Goal: Task Accomplishment & Management: Manage account settings

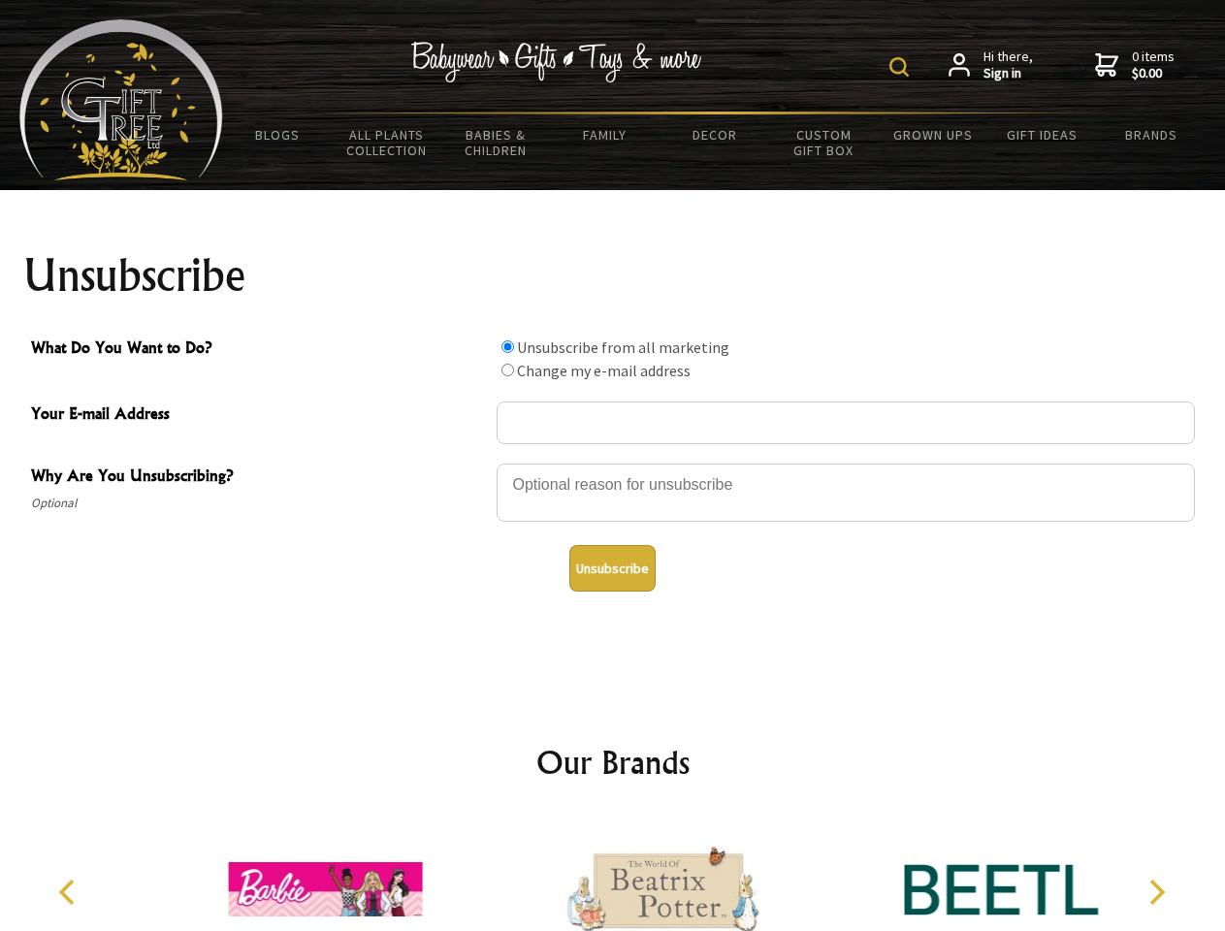
click at [902, 67] on img at bounding box center [898, 66] width 19 height 19
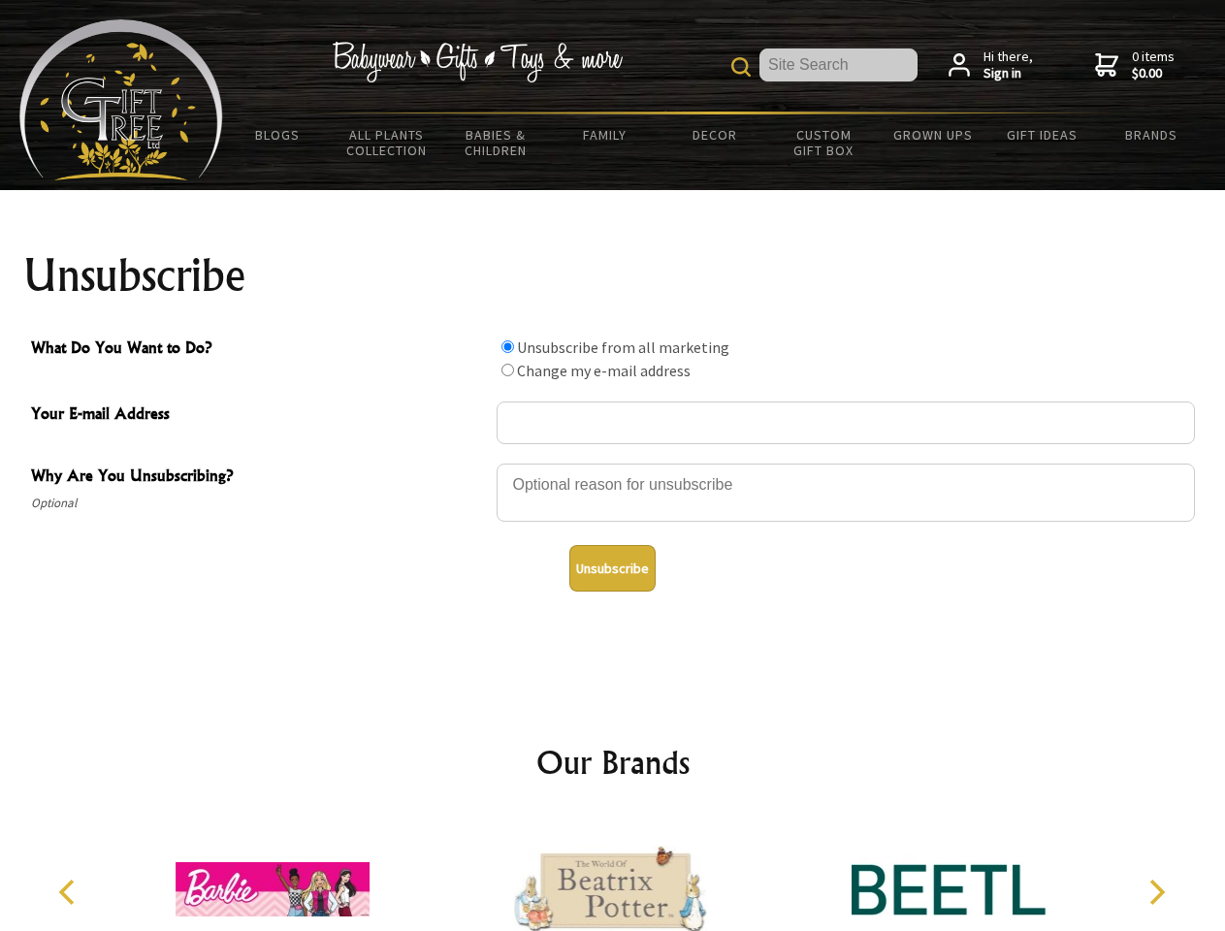
click at [613, 463] on div at bounding box center [846, 496] width 698 height 68
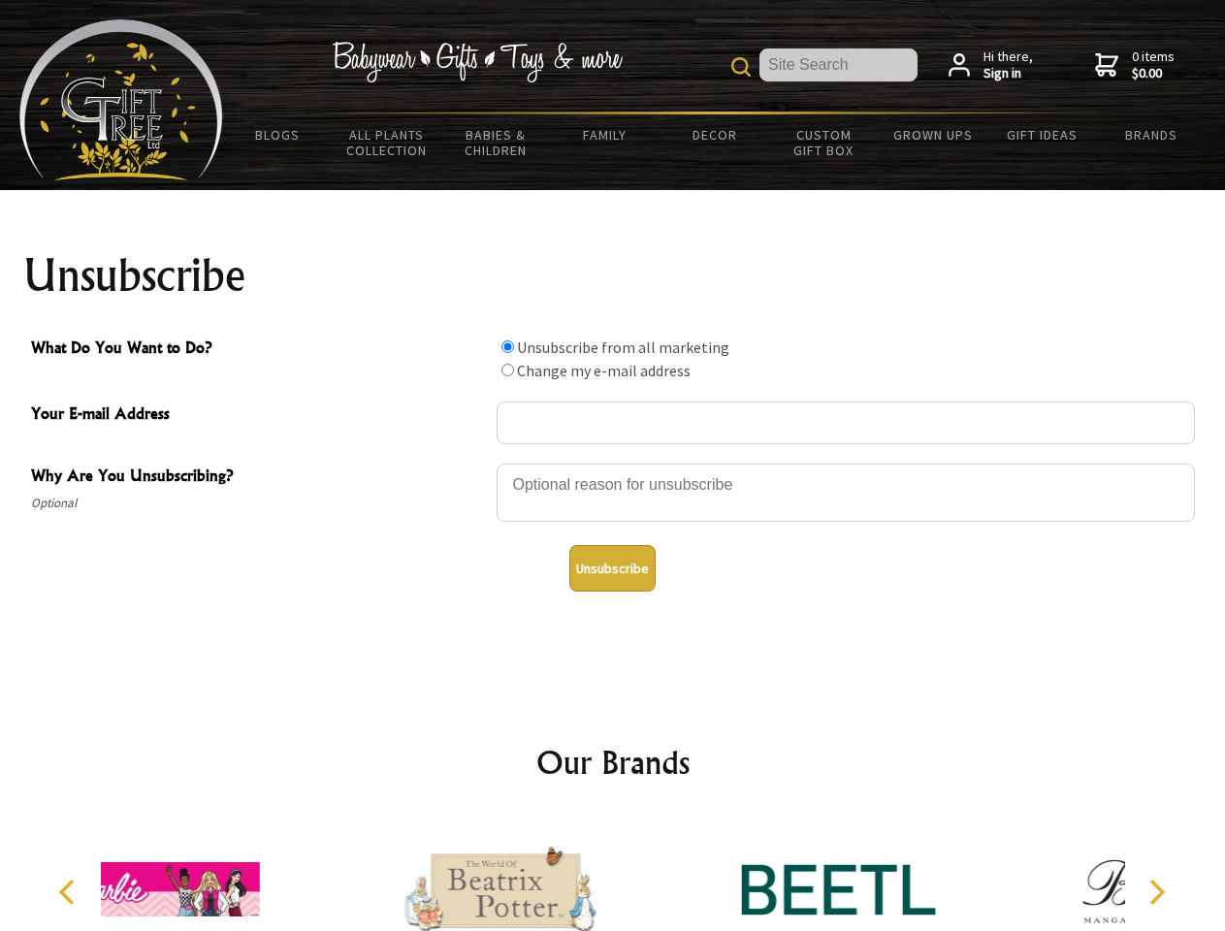
click at [507, 346] on input "What Do You Want to Do?" at bounding box center [507, 346] width 13 height 13
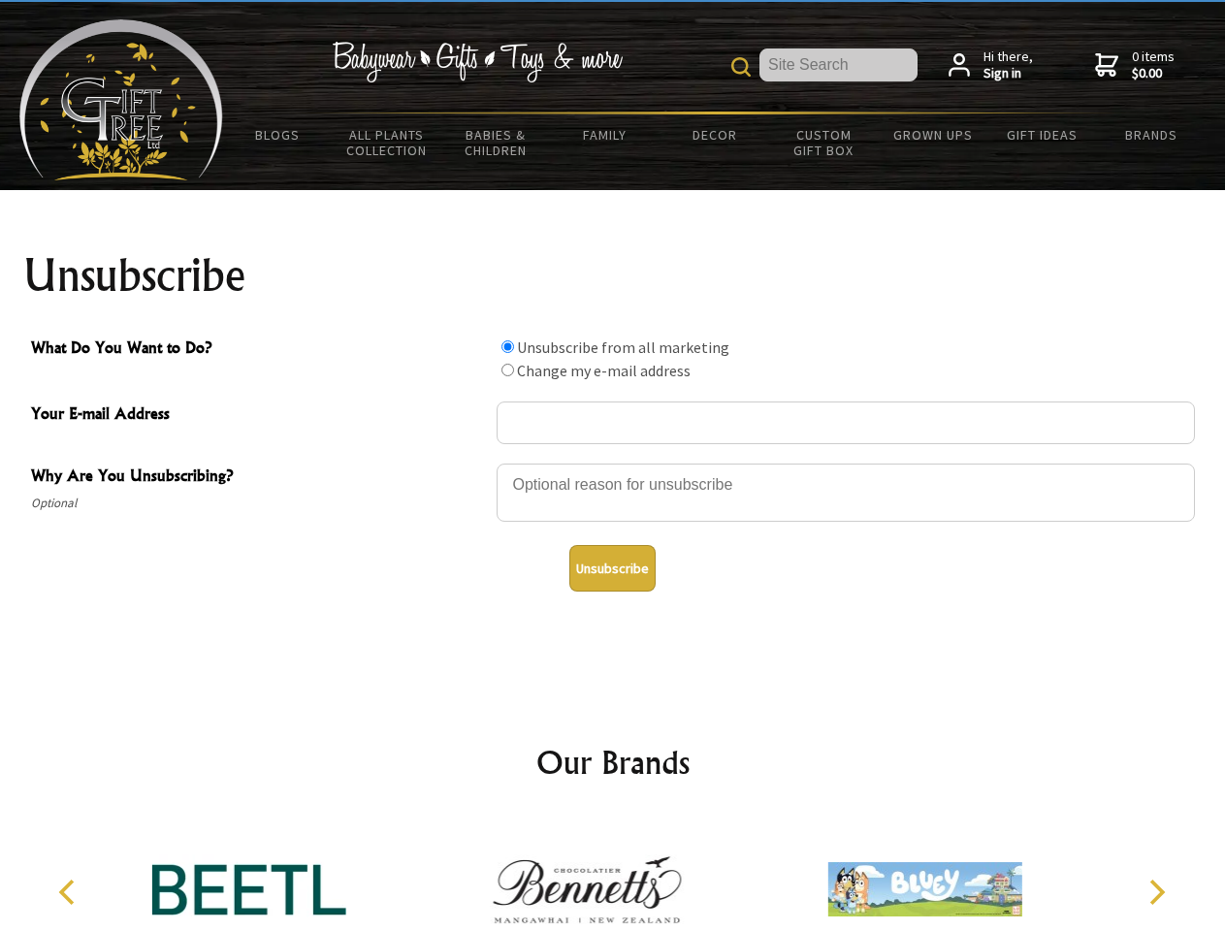
click at [507, 369] on input "What Do You Want to Do?" at bounding box center [507, 370] width 13 height 13
radio input "true"
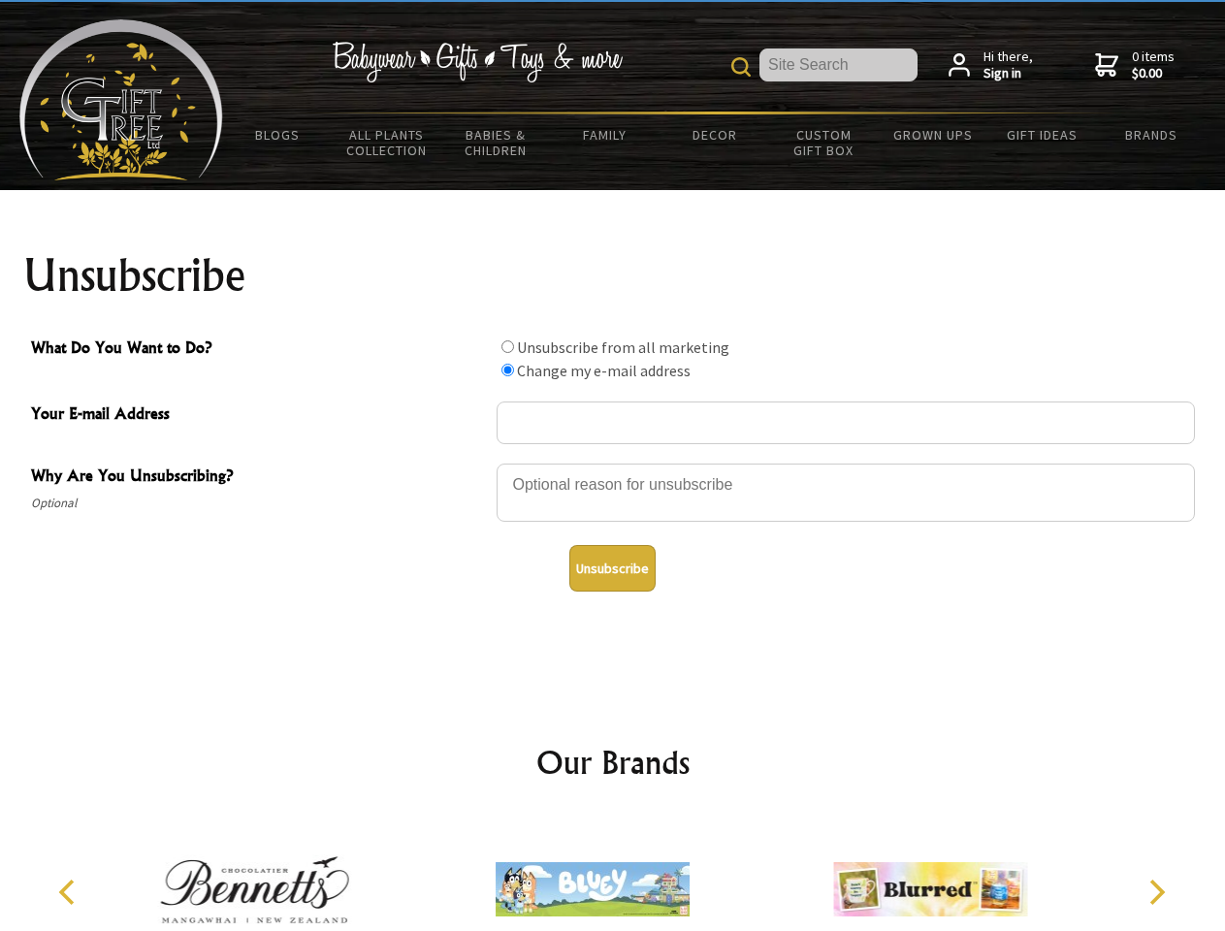
click at [612, 568] on button "Unsubscribe" at bounding box center [612, 568] width 86 height 47
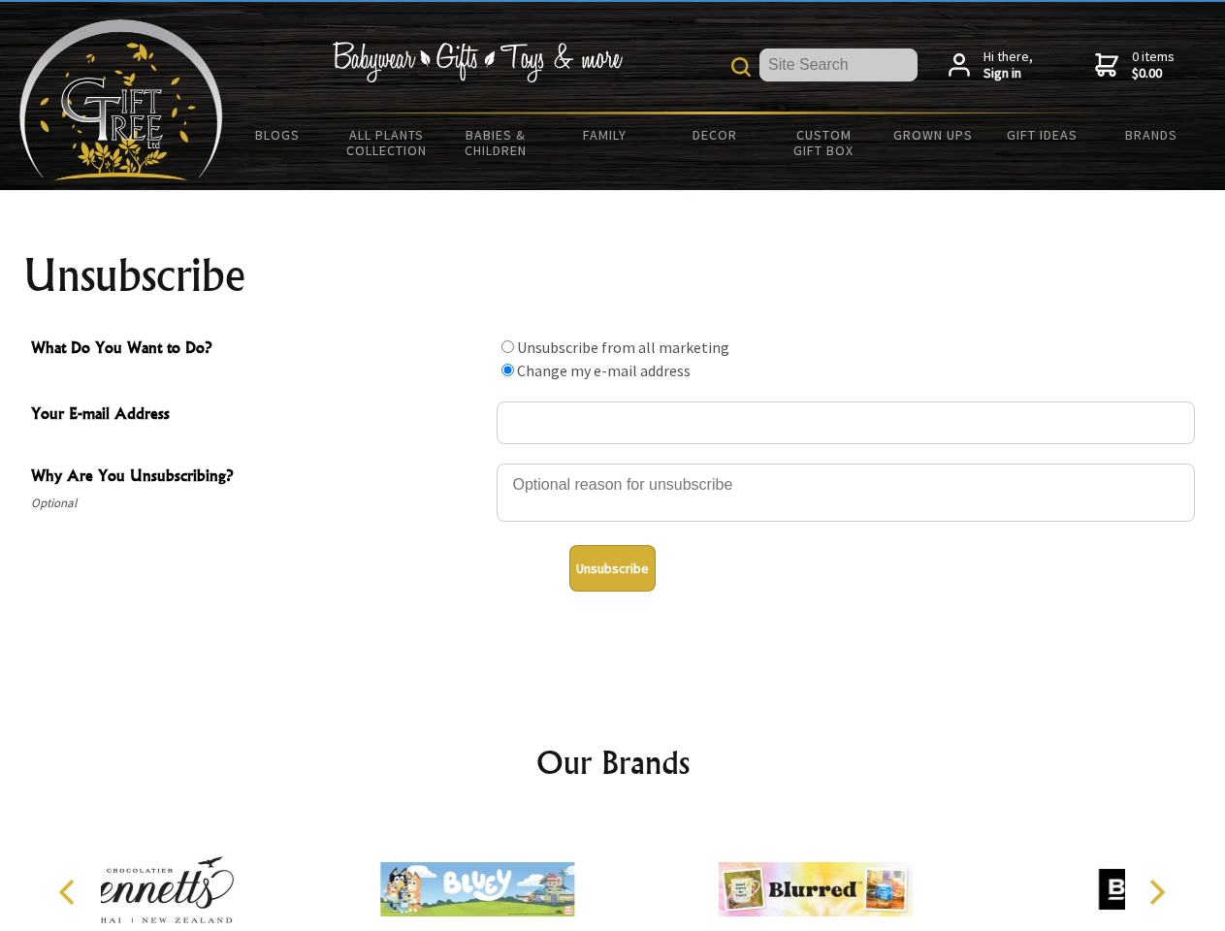
click at [70, 892] on icon "Previous" at bounding box center [68, 892] width 25 height 25
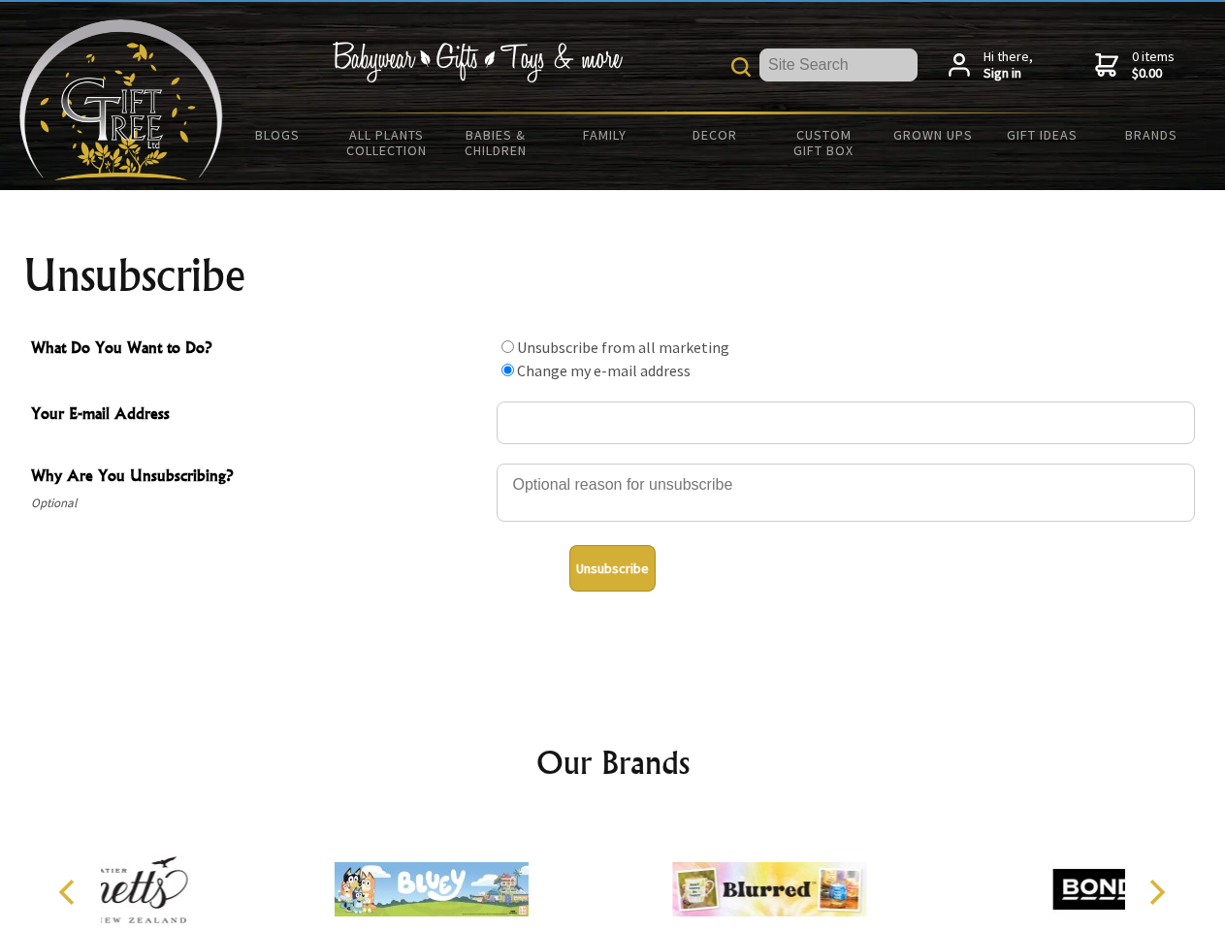
click at [1156, 892] on icon "Next" at bounding box center [1154, 892] width 25 height 25
